Goal: Transaction & Acquisition: Purchase product/service

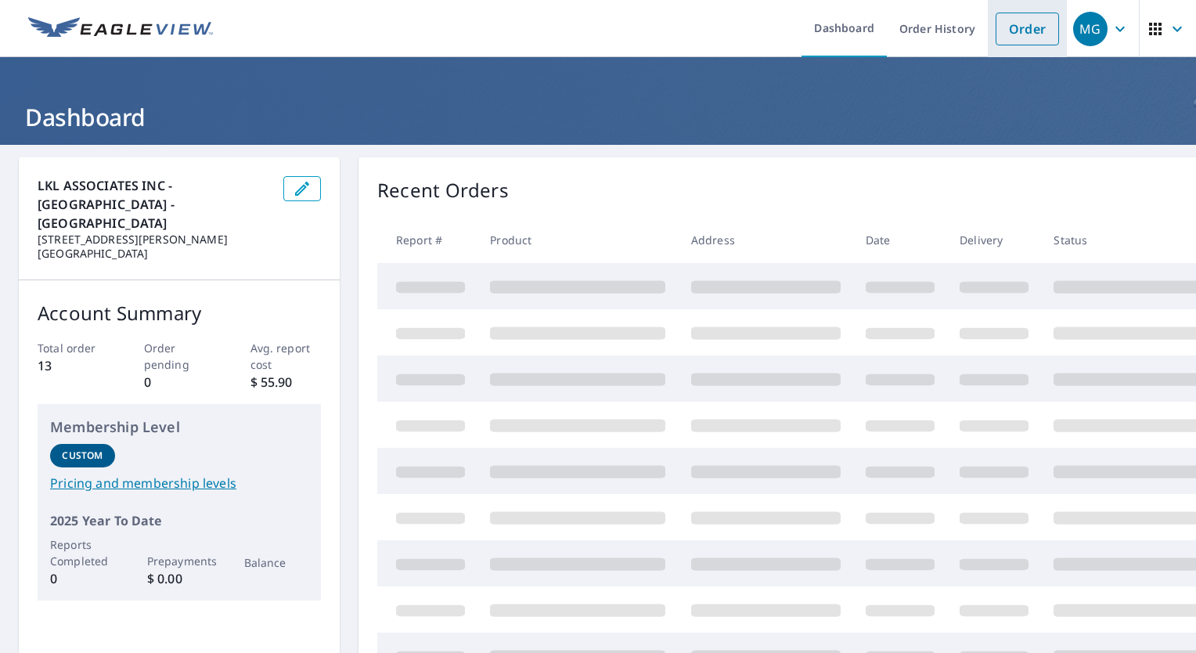
click at [1022, 34] on link "Order" at bounding box center [1027, 29] width 63 height 33
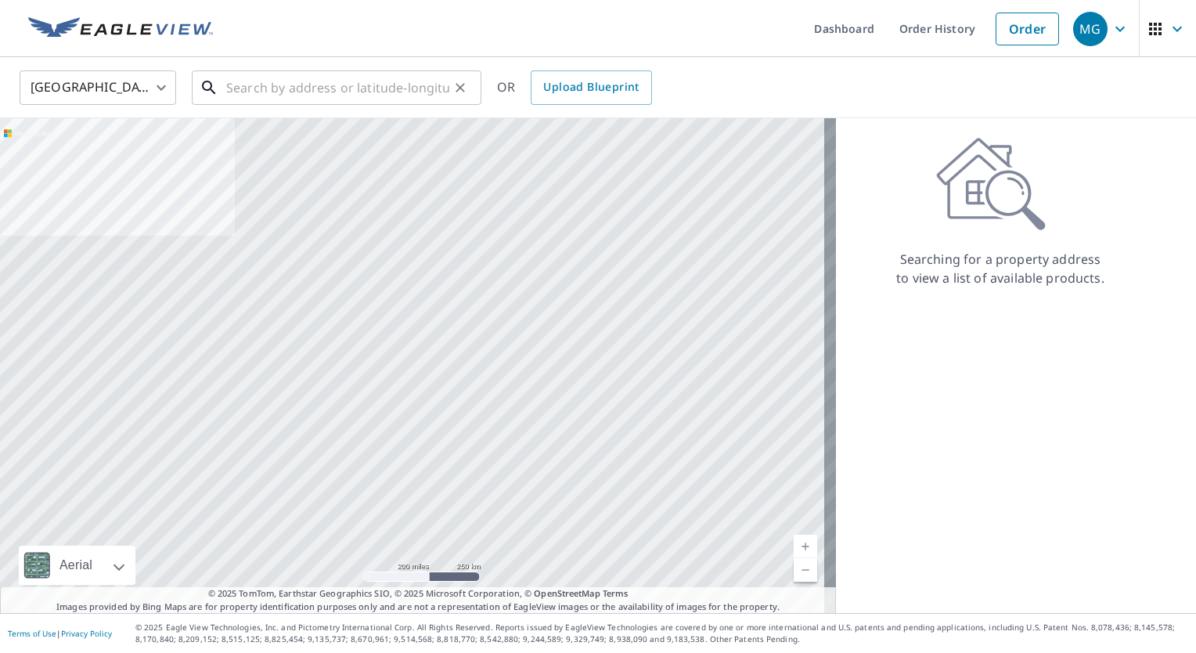
click at [249, 96] on input "text" at bounding box center [337, 88] width 223 height 44
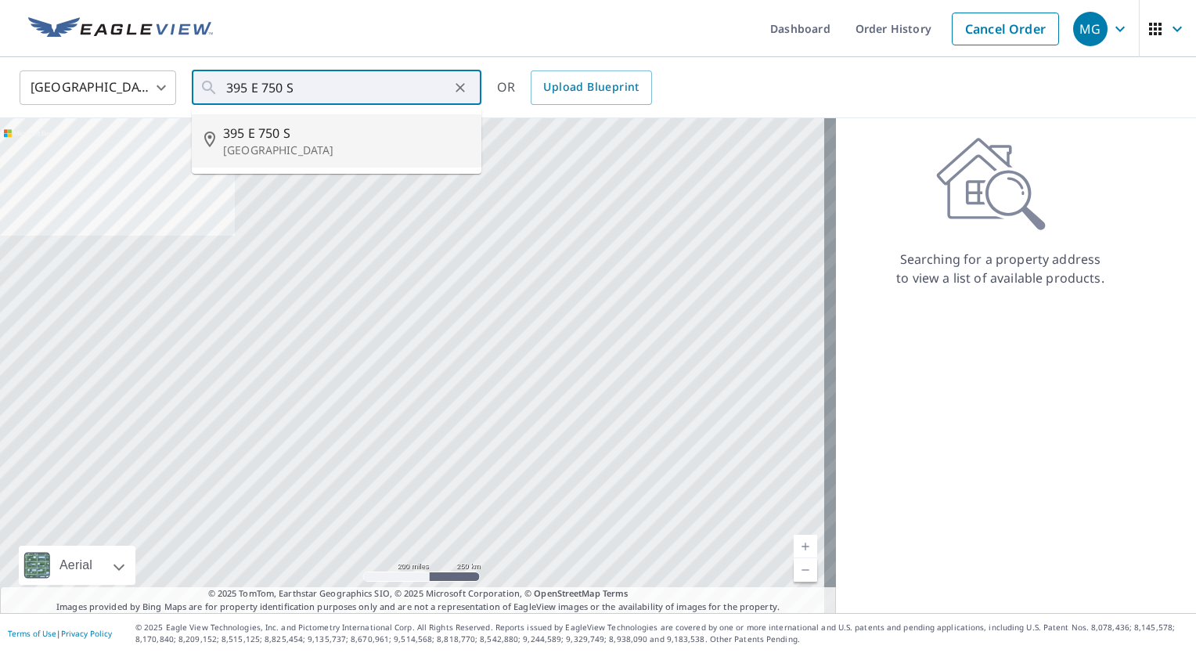
type input "[STREET_ADDRESS]"
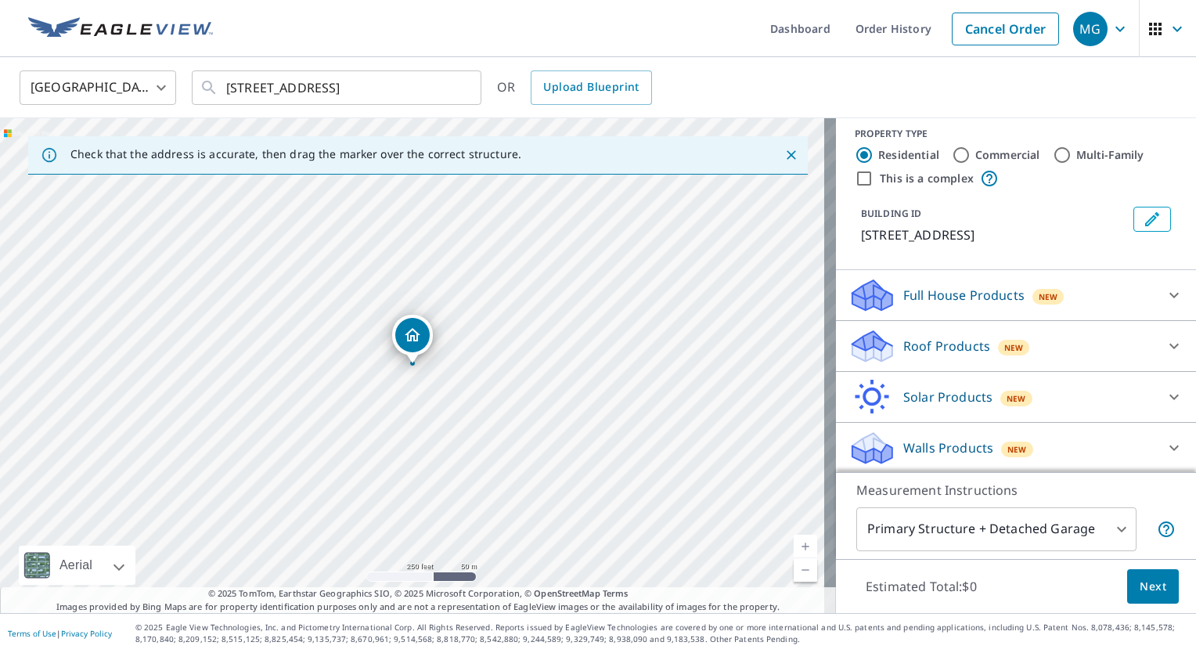
click at [1165, 343] on icon at bounding box center [1174, 346] width 19 height 19
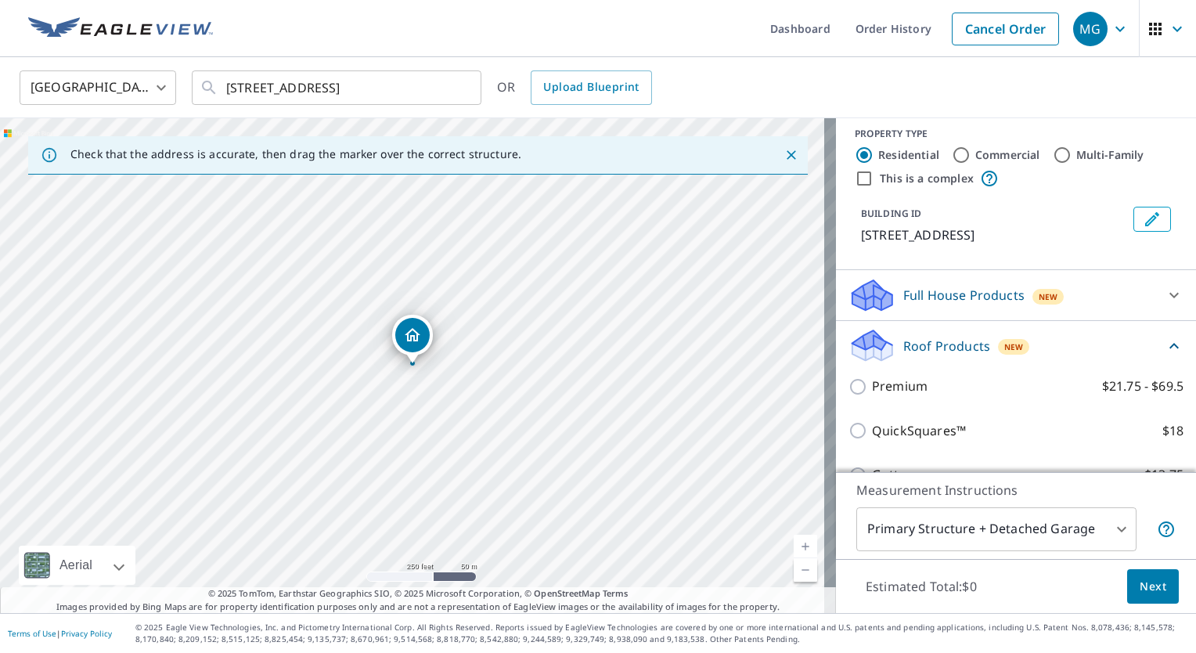
scroll to position [10, 0]
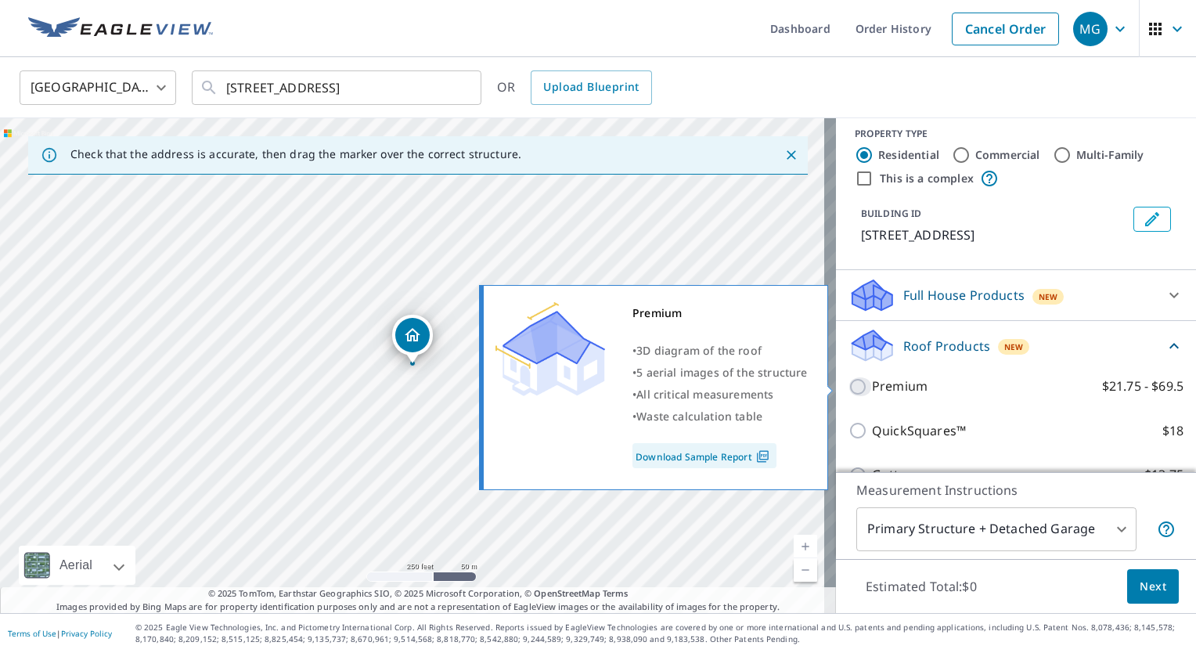
click at [852, 387] on input "Premium $21.75 - $69.5" at bounding box center [860, 386] width 23 height 19
checkbox input "true"
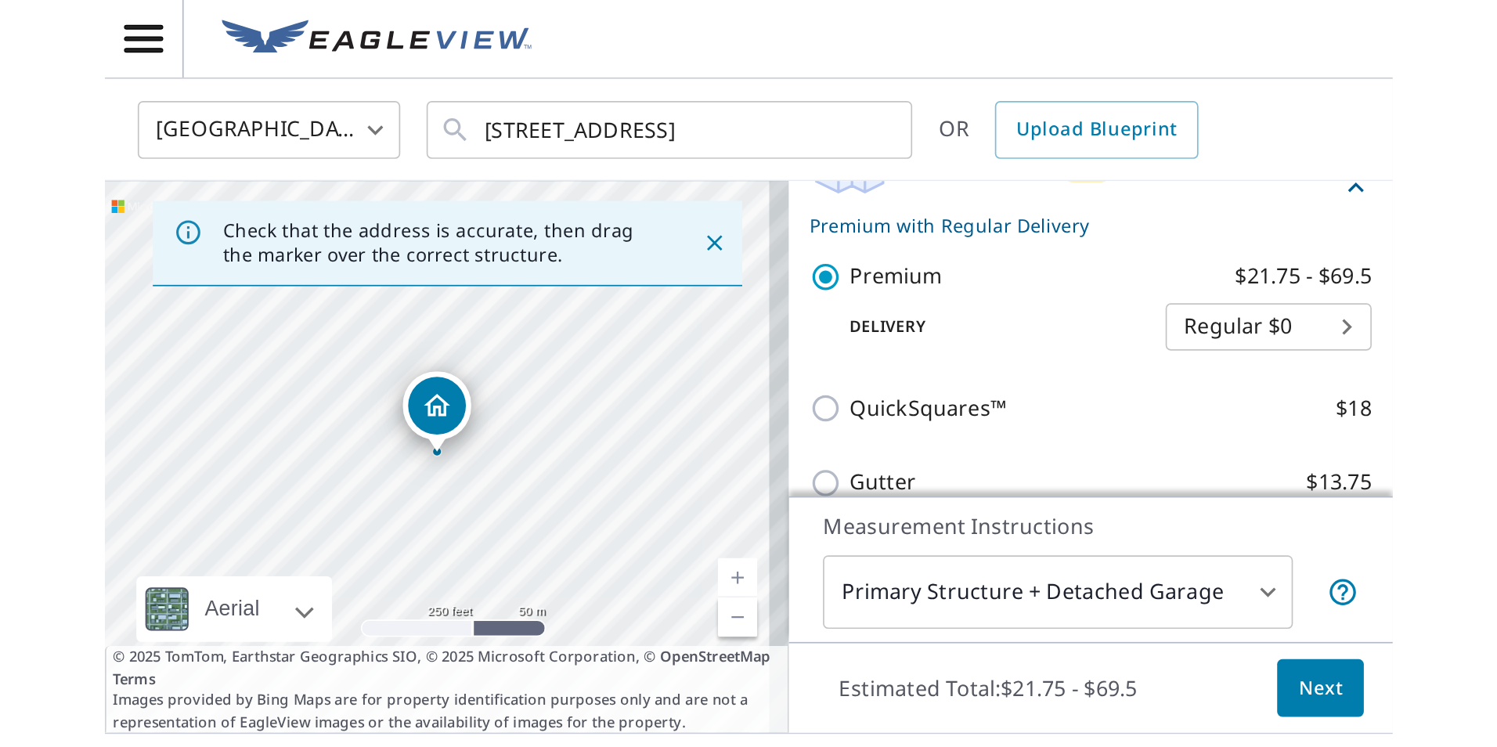
scroll to position [153, 0]
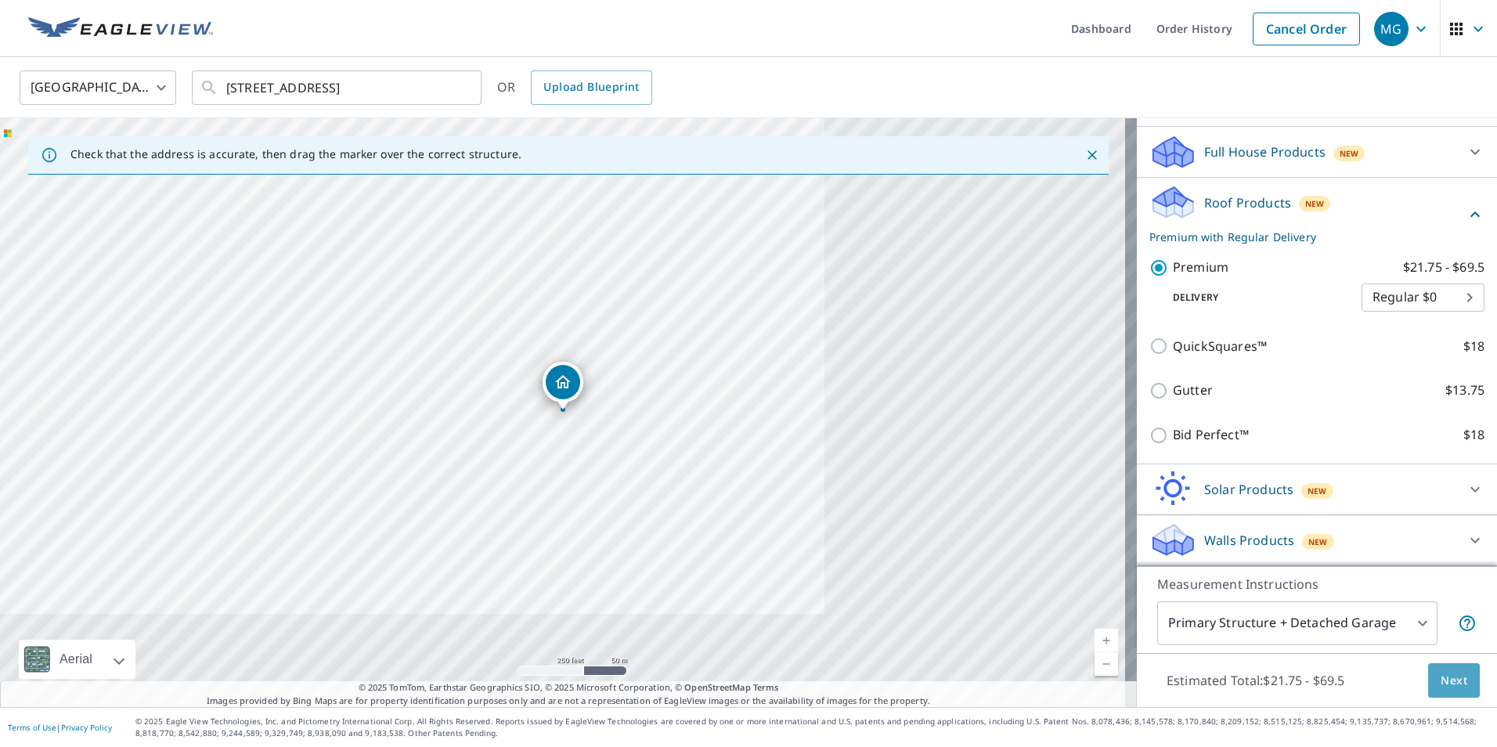
click at [1196, 652] on span "Next" at bounding box center [1454, 681] width 27 height 20
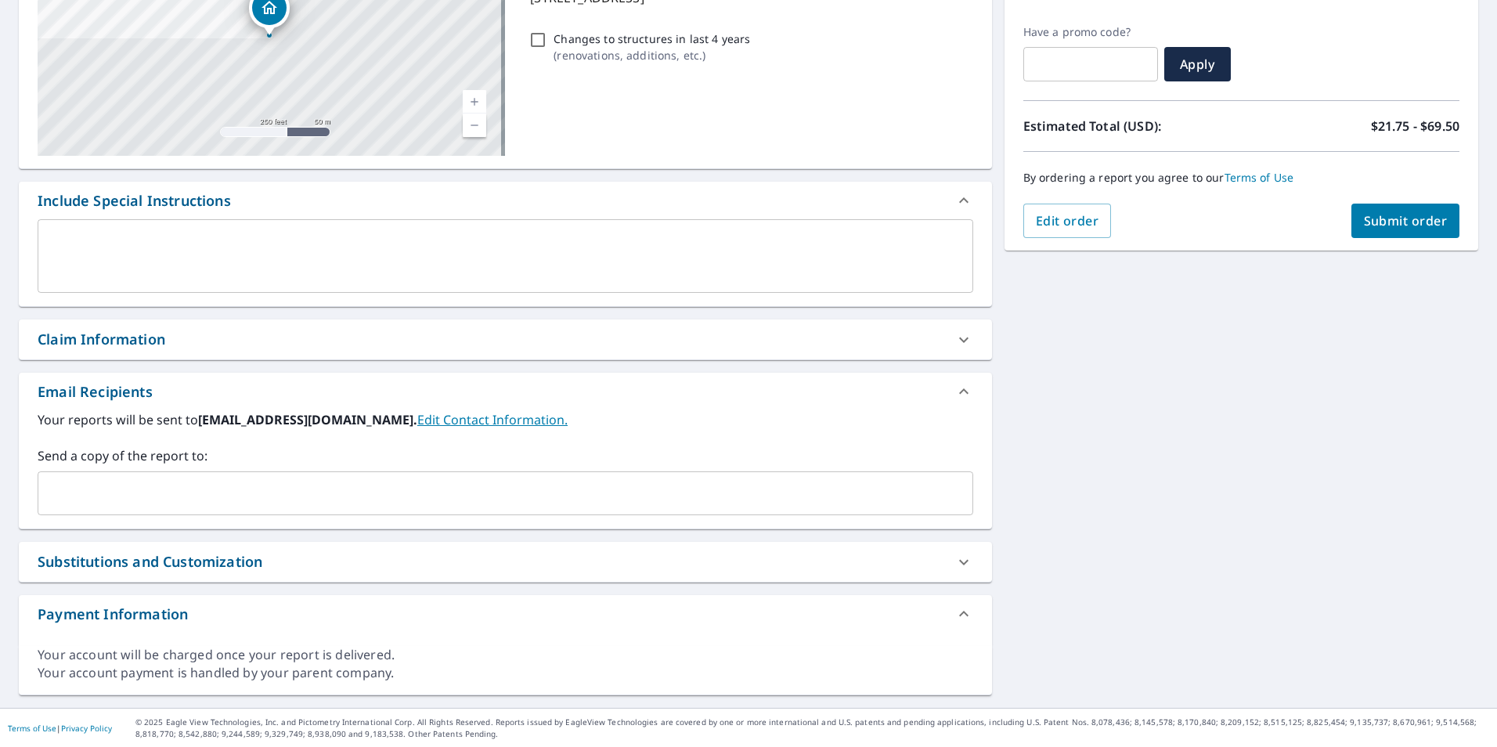
scroll to position [250, 0]
click at [956, 336] on icon at bounding box center [963, 339] width 19 height 19
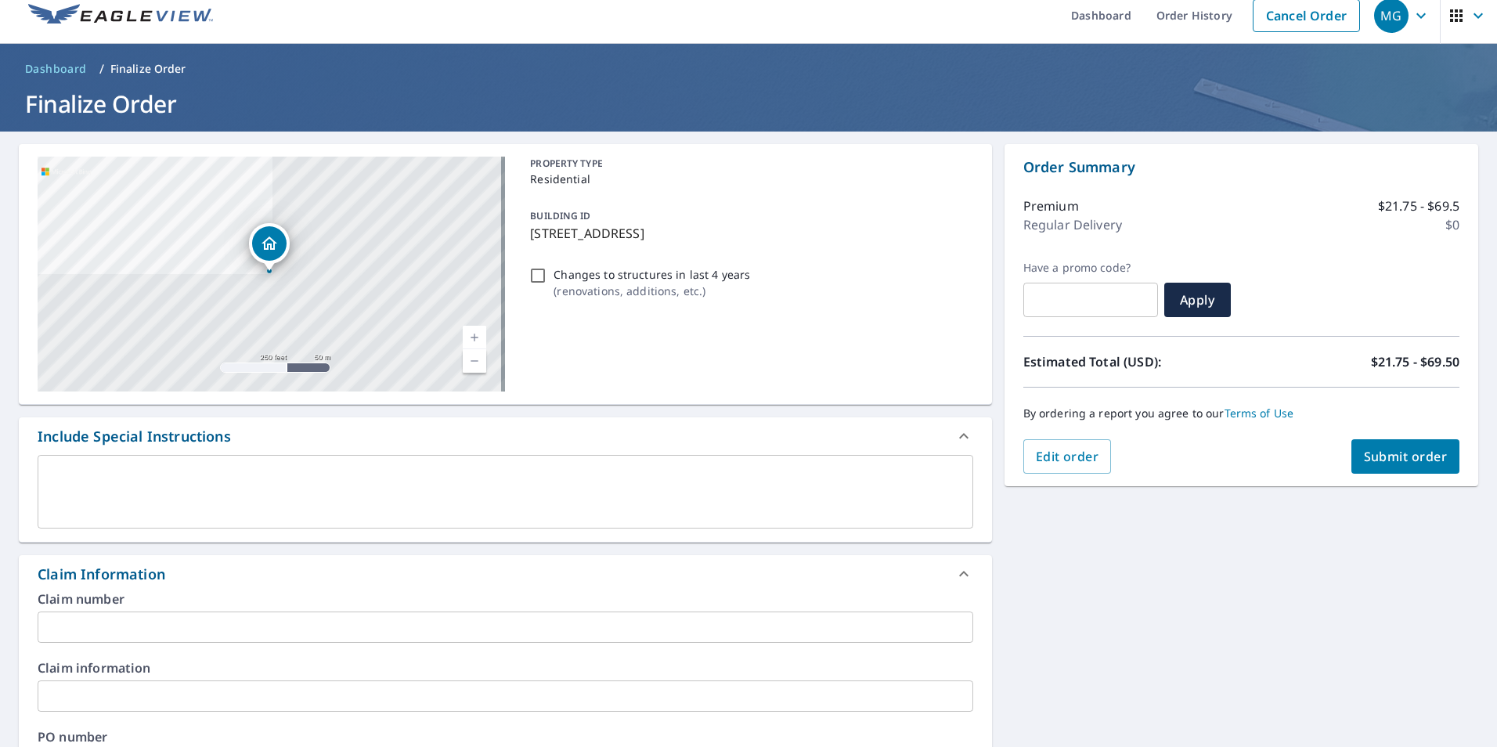
scroll to position [0, 0]
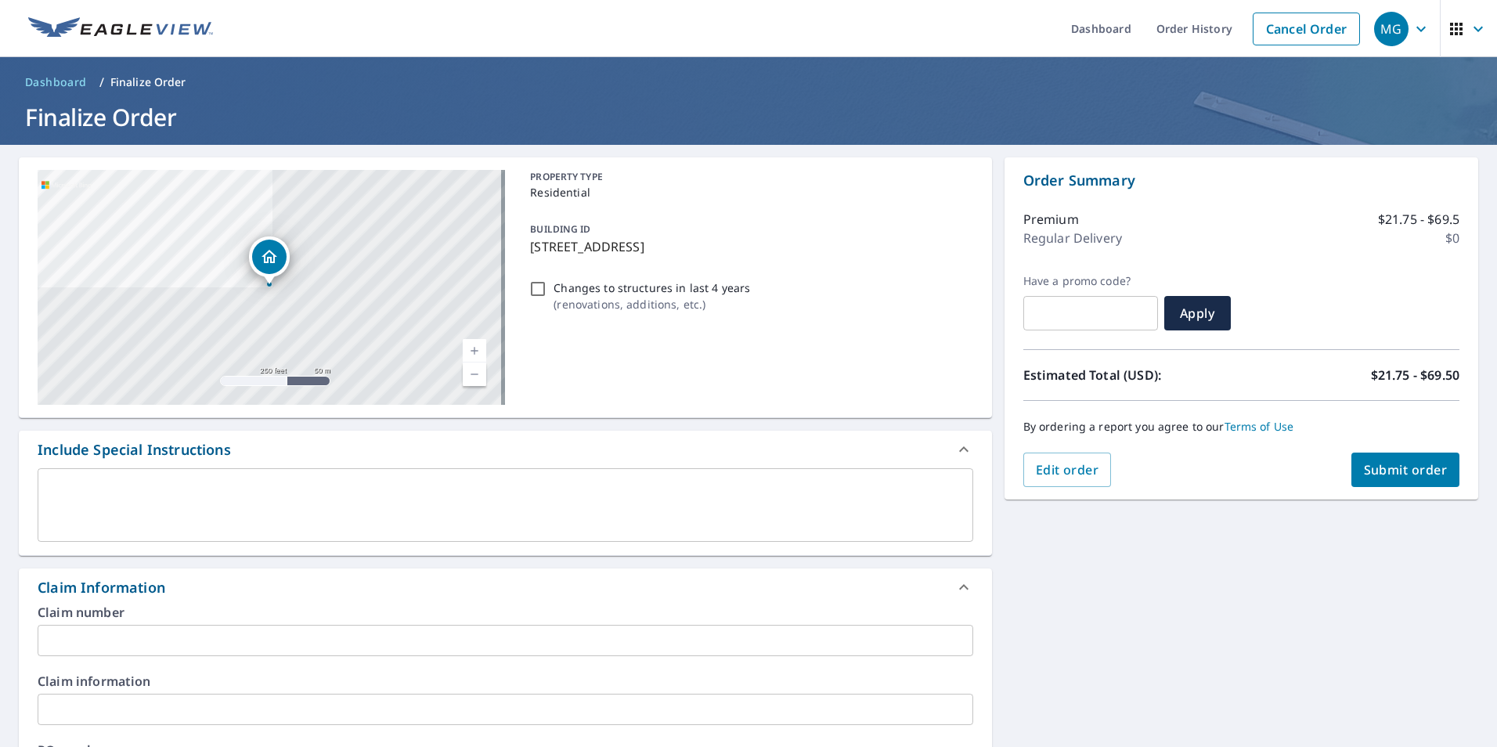
click at [272, 281] on div "Dropped pin, building 1, Residential property, 395 E 750 S Salem, UT 84653" at bounding box center [269, 277] width 20 height 16
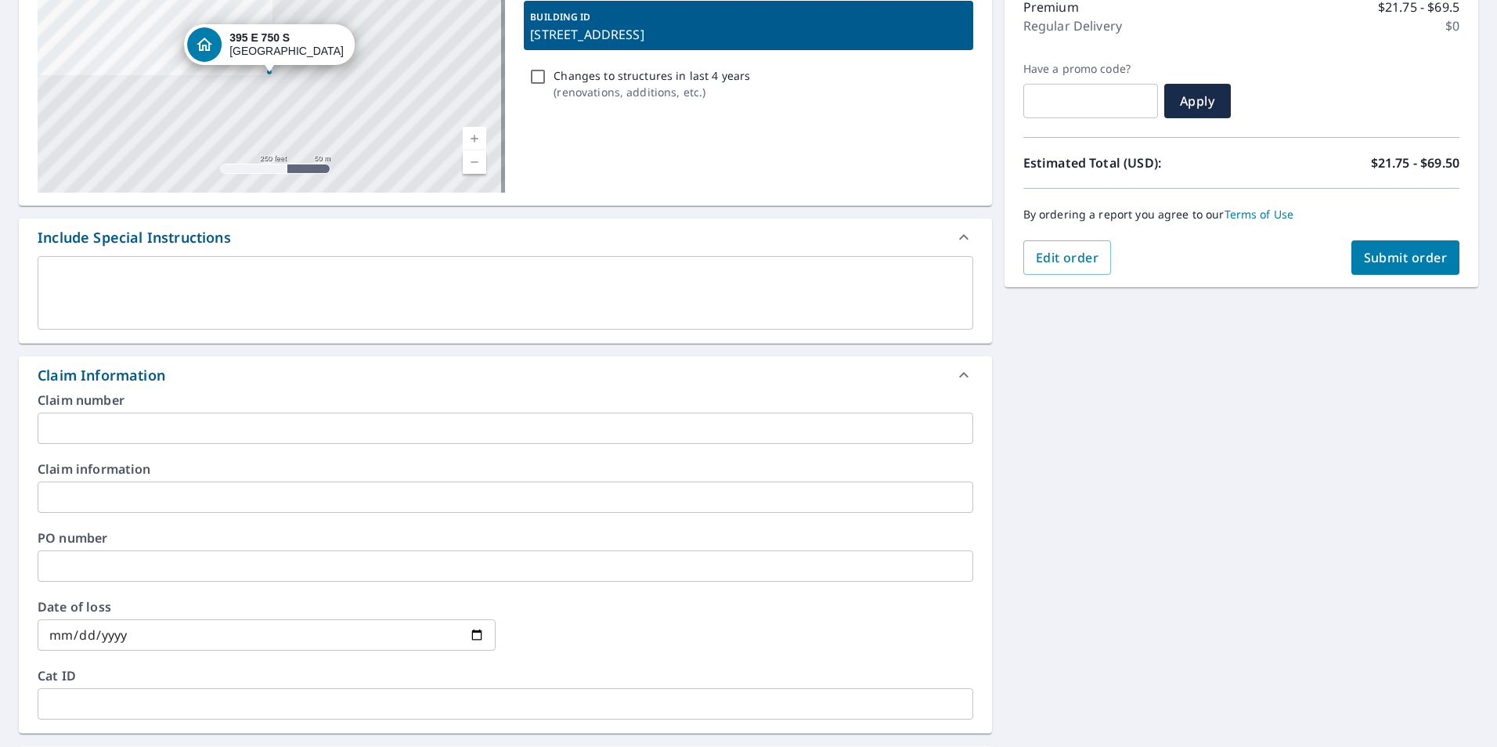
scroll to position [235, 0]
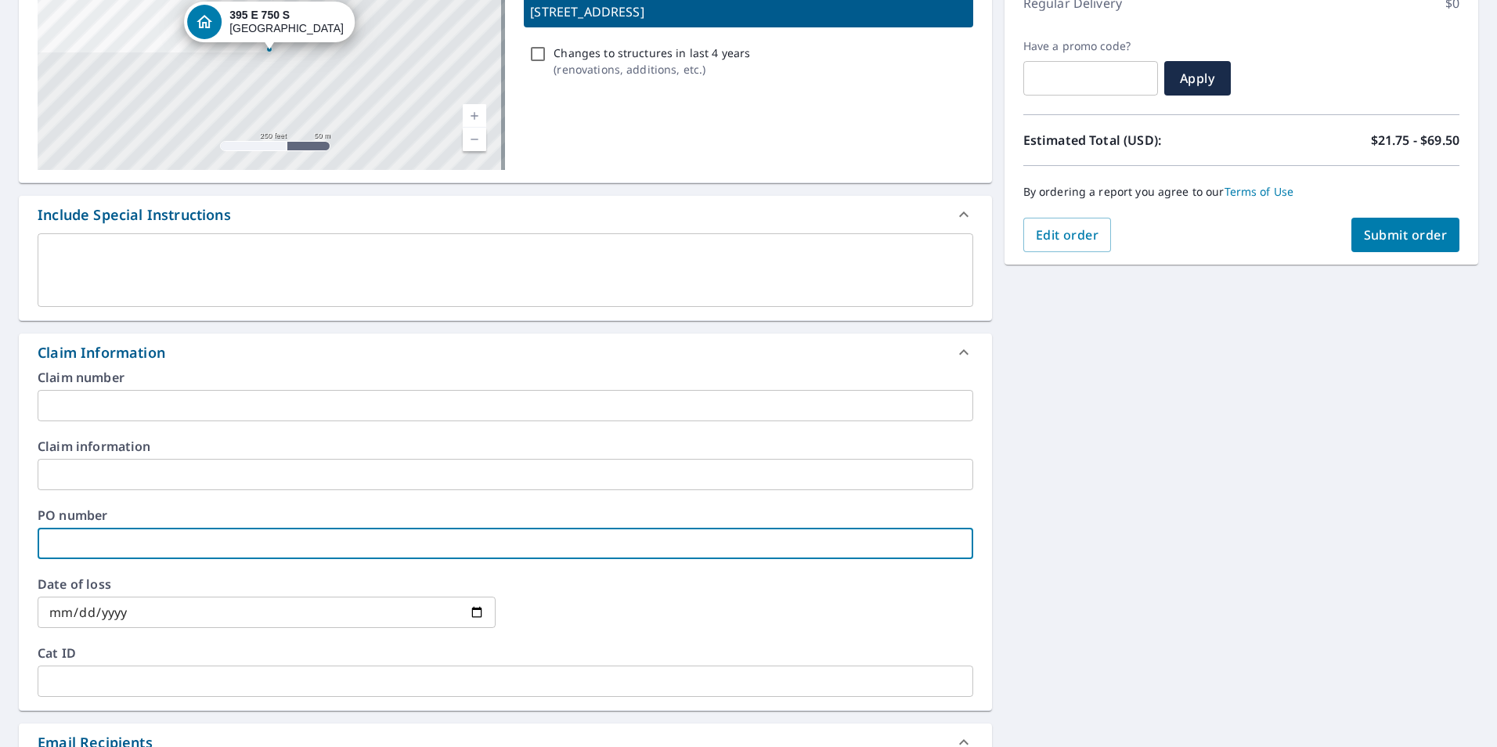
click at [193, 545] on input "text" at bounding box center [506, 543] width 936 height 31
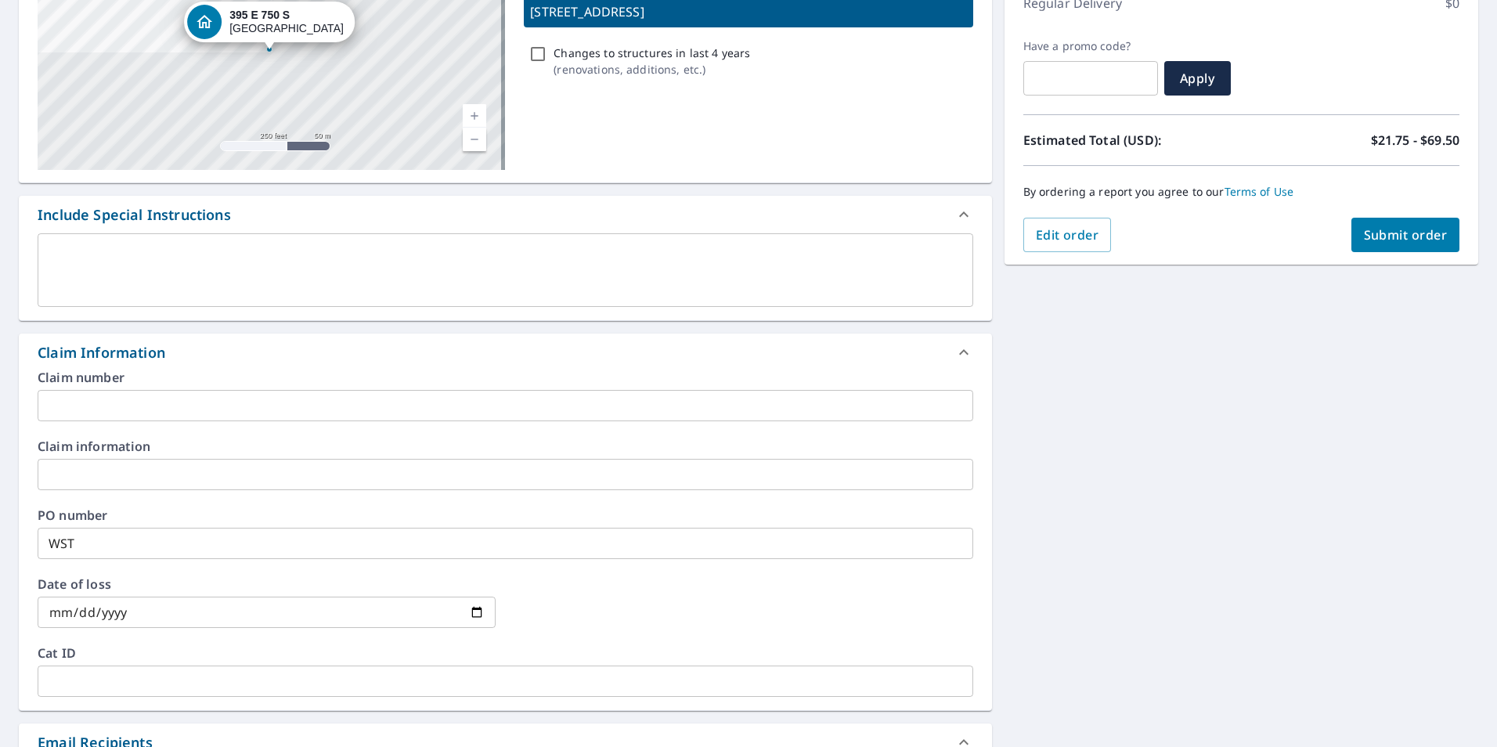
click at [122, 543] on input "WST" at bounding box center [506, 543] width 936 height 31
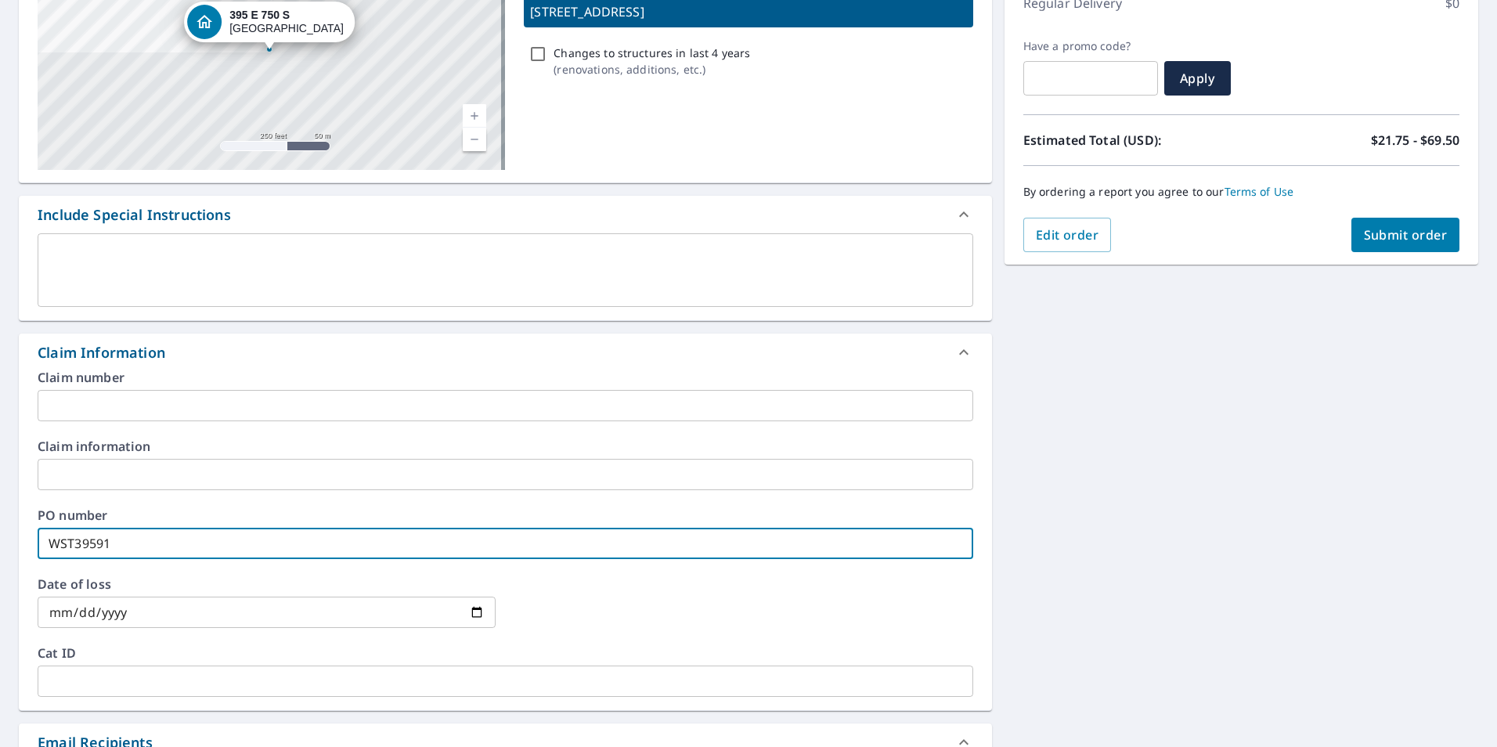
type input "WST39591"
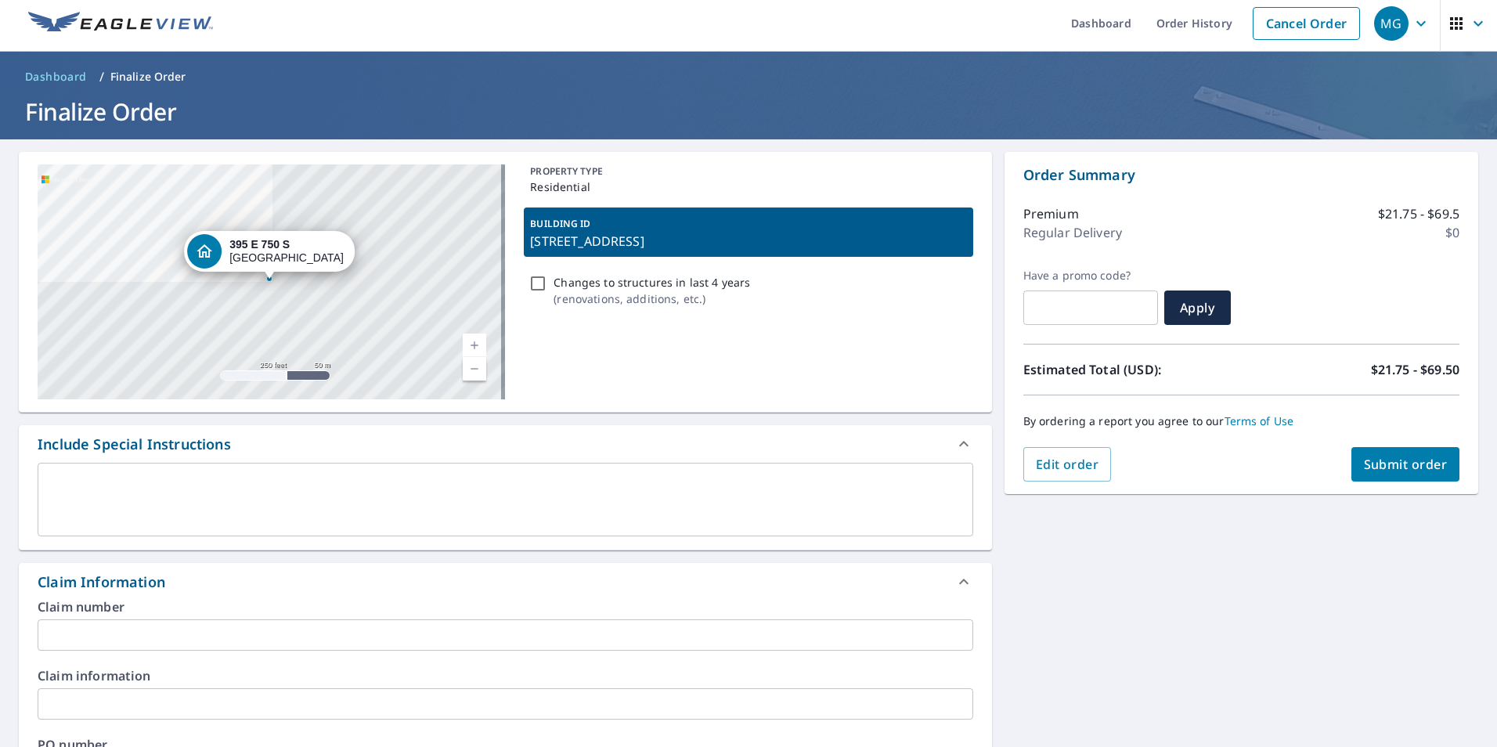
scroll to position [0, 0]
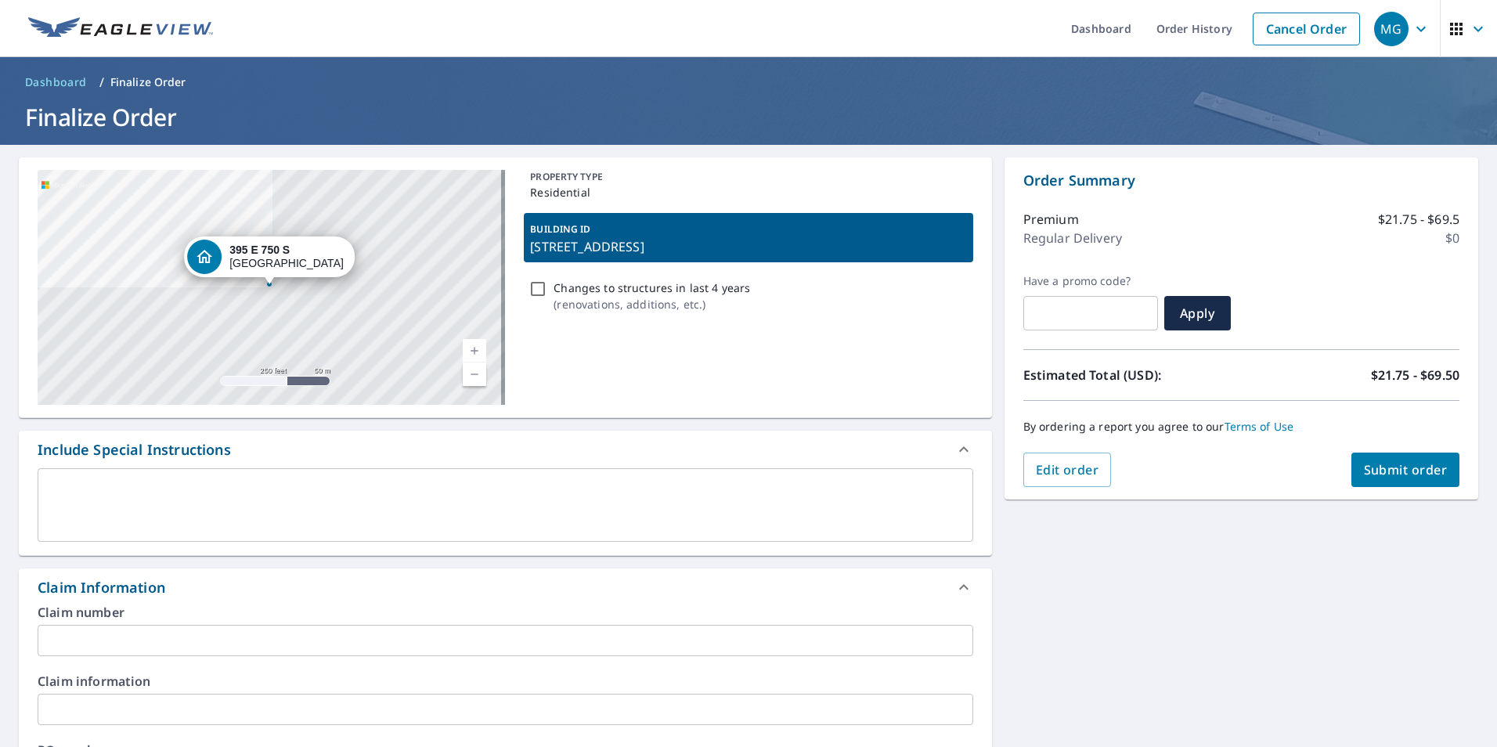
click at [1196, 474] on span "Submit order" at bounding box center [1406, 469] width 84 height 17
